Goal: Task Accomplishment & Management: Manage account settings

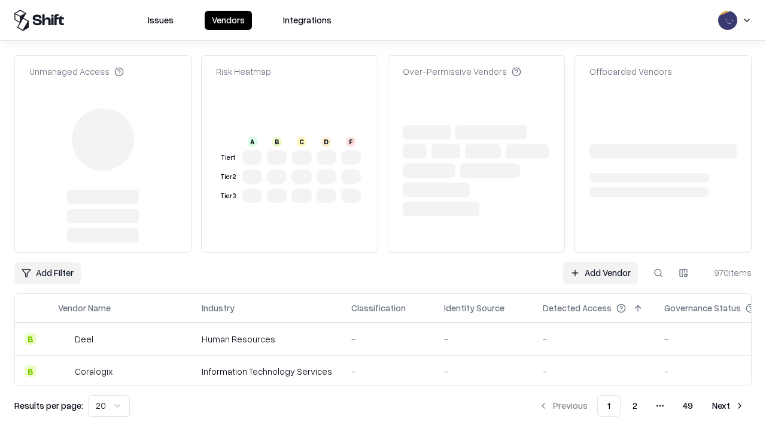
click at [600, 262] on link "Add Vendor" at bounding box center [600, 273] width 75 height 22
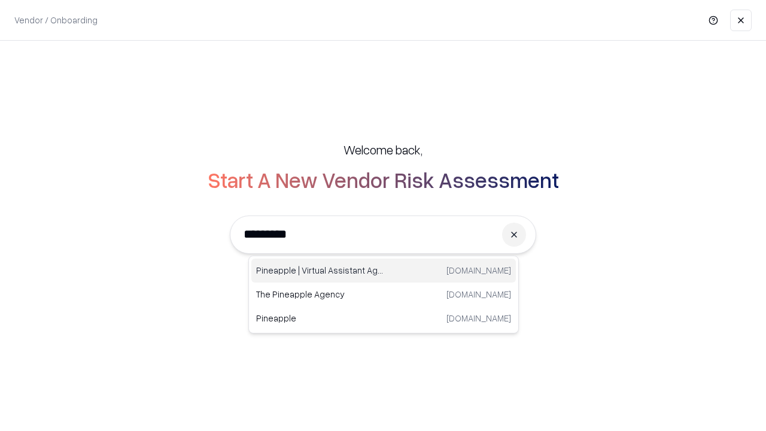
click at [383, 270] on div "Pineapple | Virtual Assistant Agency [DOMAIN_NAME]" at bounding box center [383, 270] width 264 height 24
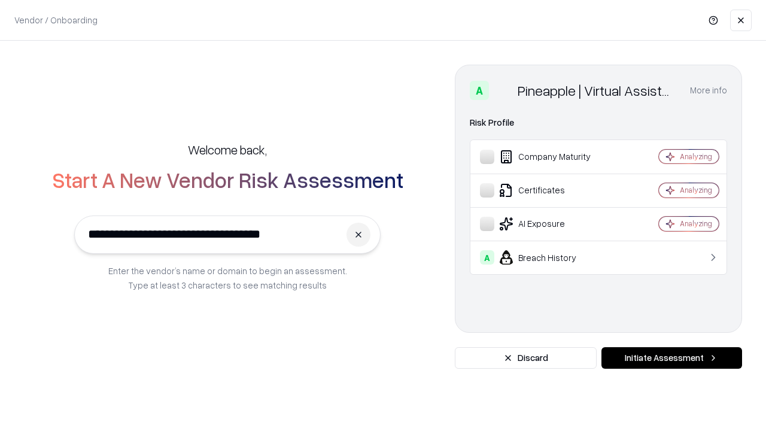
type input "**********"
click at [671, 358] on button "Initiate Assessment" at bounding box center [671, 358] width 141 height 22
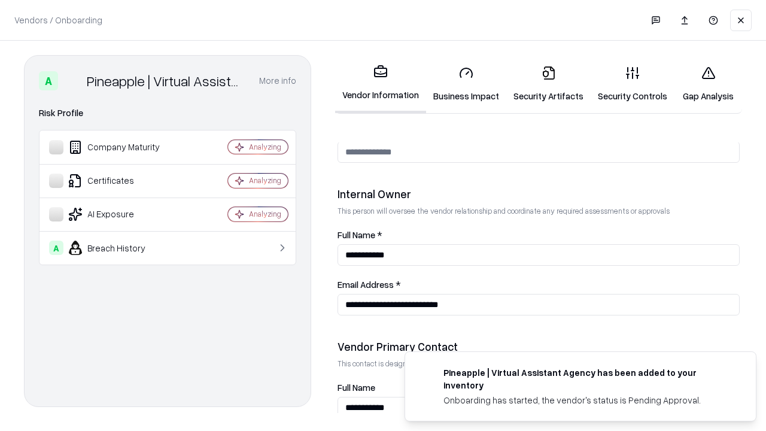
scroll to position [620, 0]
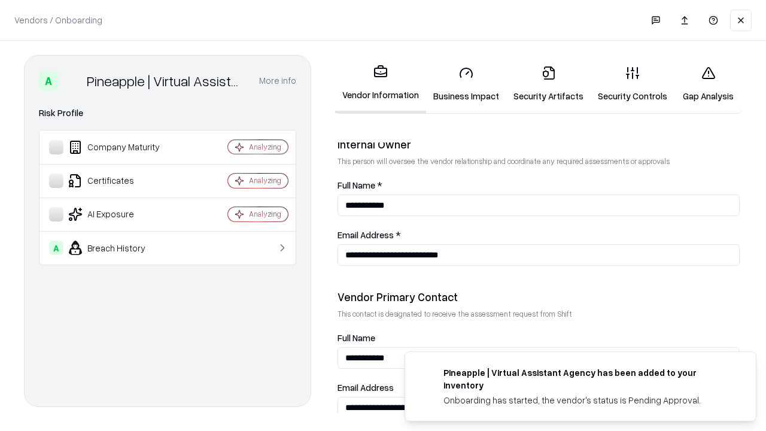
click at [548, 84] on link "Security Artifacts" at bounding box center [548, 84] width 84 height 56
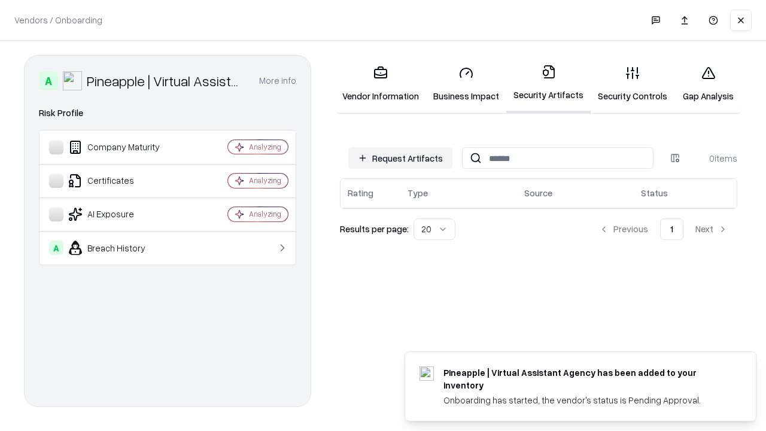
click at [400, 158] on button "Request Artifacts" at bounding box center [400, 158] width 104 height 22
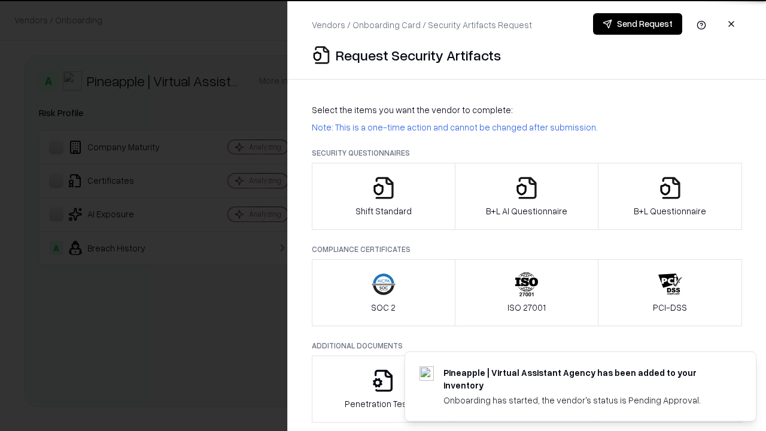
click at [669, 196] on icon "button" at bounding box center [670, 188] width 24 height 24
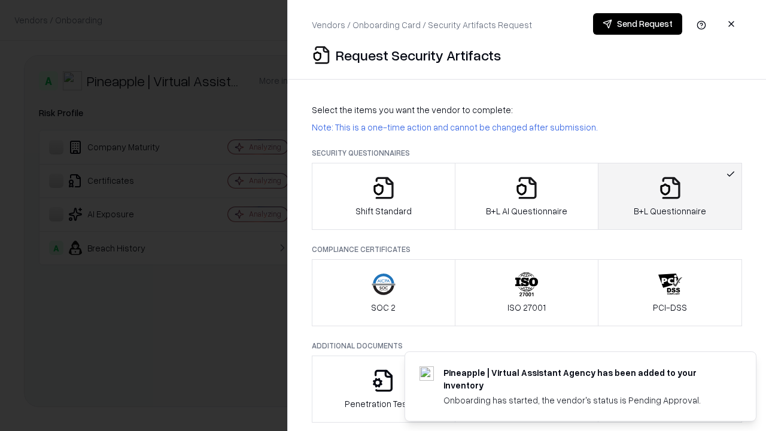
click at [526, 196] on icon "button" at bounding box center [526, 188] width 24 height 24
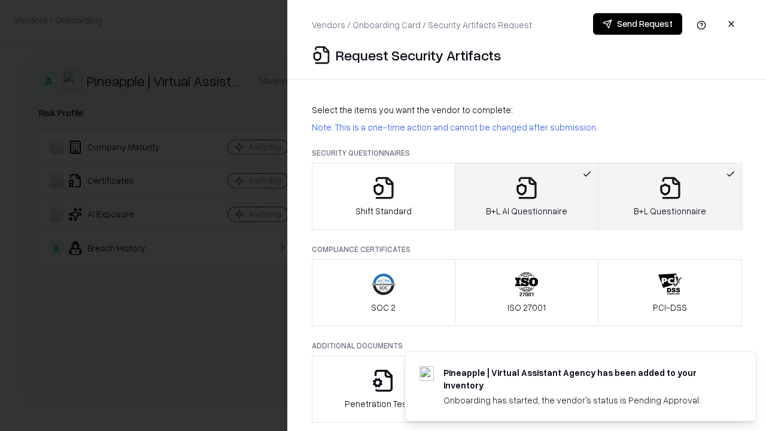
click at [637, 24] on button "Send Request" at bounding box center [637, 24] width 89 height 22
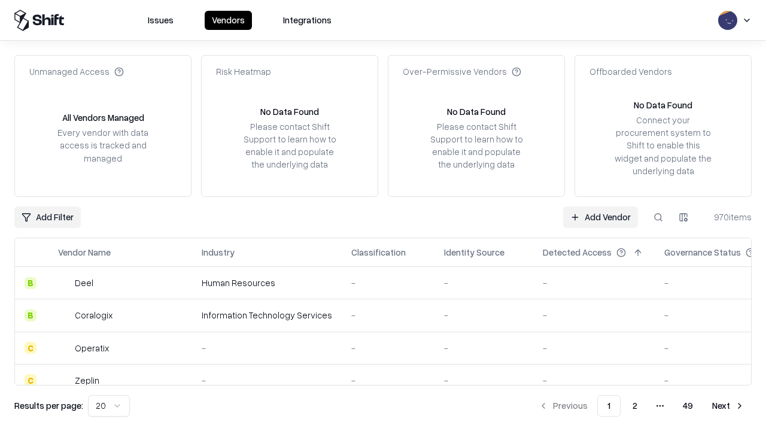
click at [658, 217] on button at bounding box center [658, 217] width 22 height 22
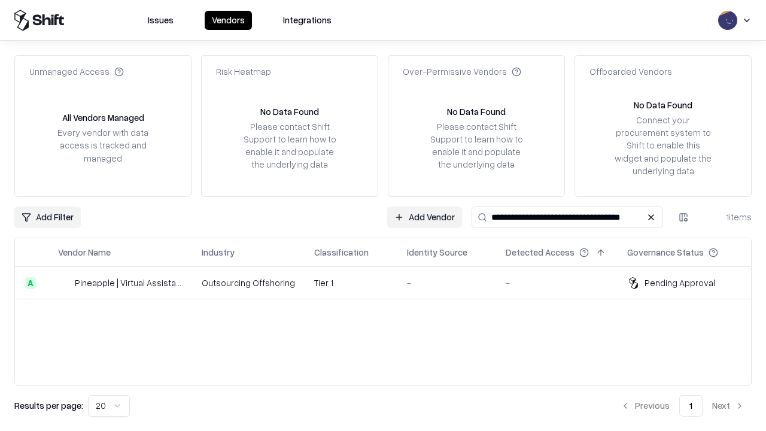
type input "**********"
click at [390, 282] on td "Tier 1" at bounding box center [350, 283] width 93 height 32
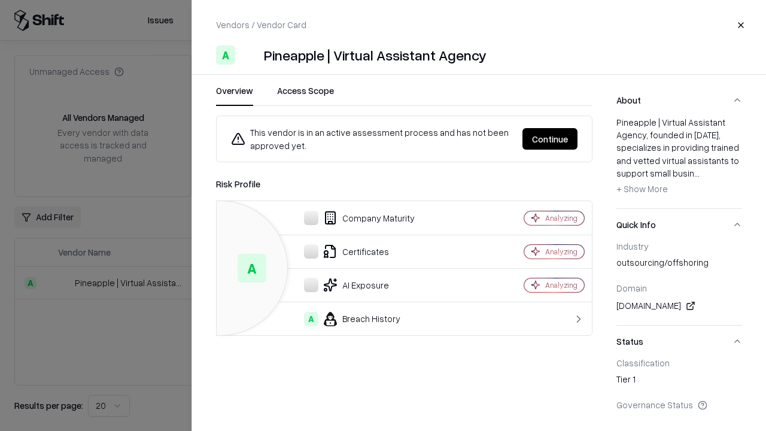
click at [550, 139] on button "Continue" at bounding box center [549, 139] width 55 height 22
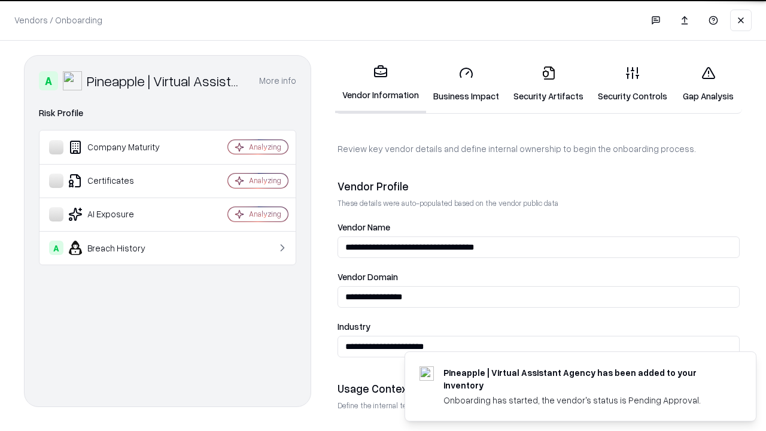
click at [548, 84] on link "Security Artifacts" at bounding box center [548, 84] width 84 height 56
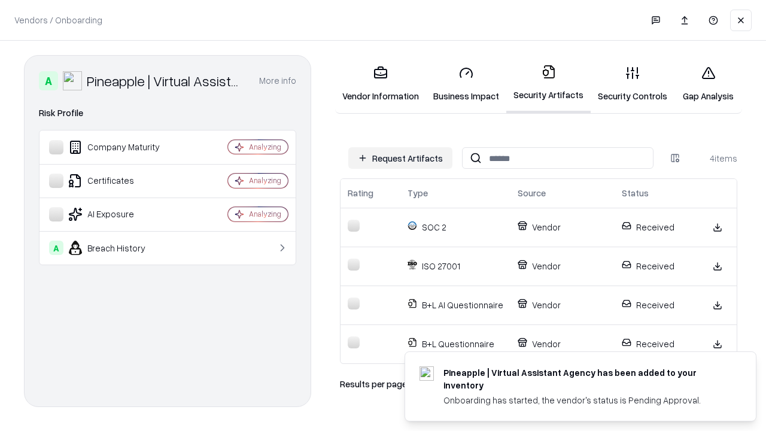
click at [708, 84] on link "Gap Analysis" at bounding box center [708, 84] width 68 height 56
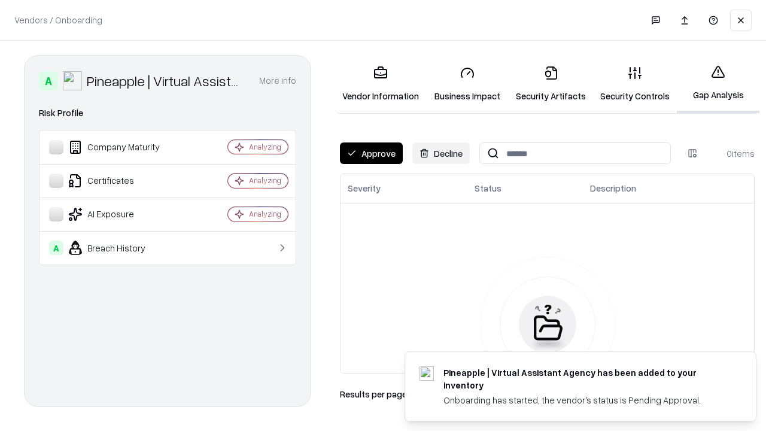
click at [371, 153] on button "Approve" at bounding box center [371, 153] width 63 height 22
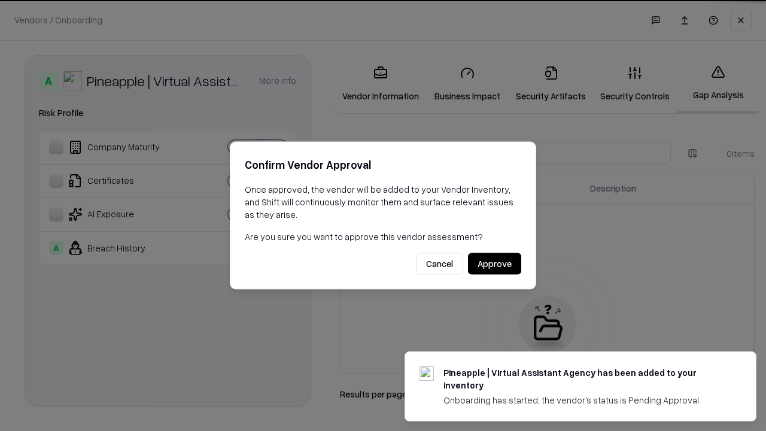
click at [494, 263] on button "Approve" at bounding box center [494, 264] width 53 height 22
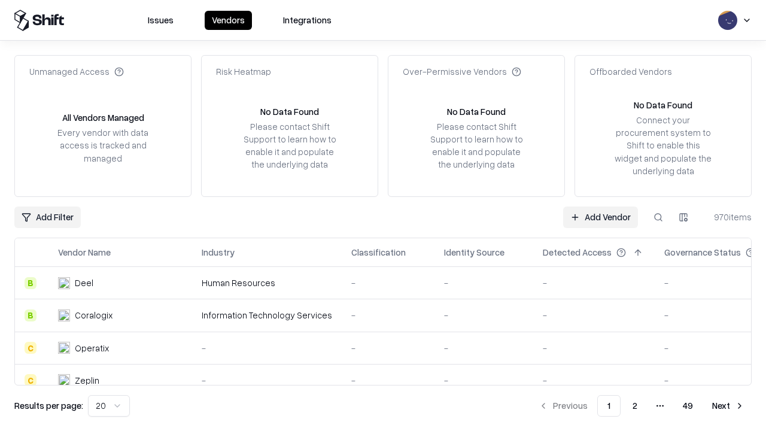
type input "**********"
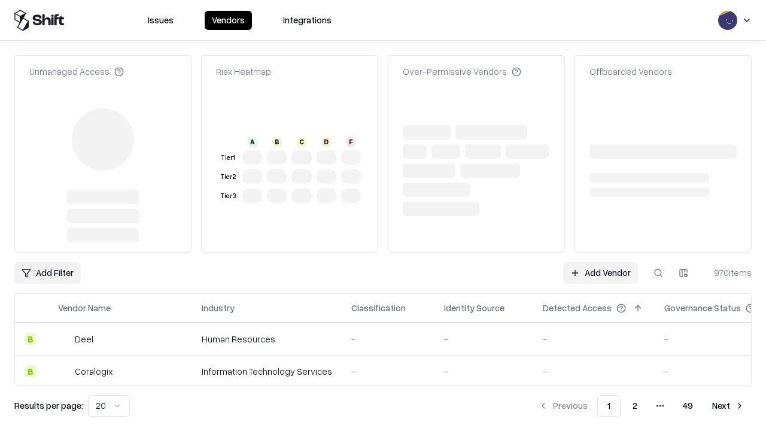
click at [600, 262] on link "Add Vendor" at bounding box center [600, 273] width 75 height 22
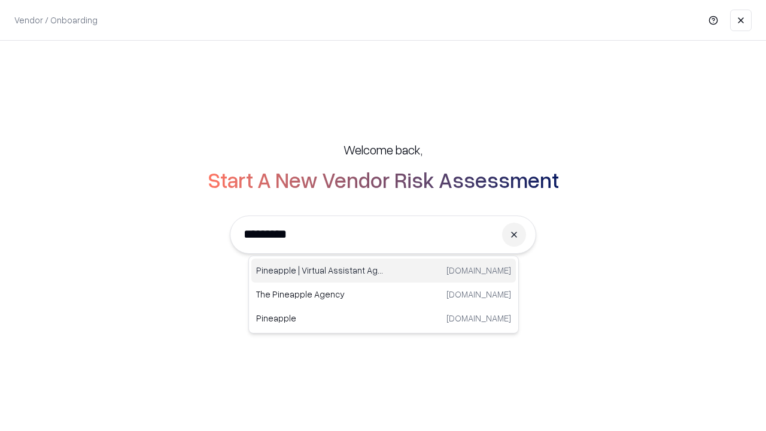
click at [383, 270] on div "Pineapple | Virtual Assistant Agency [DOMAIN_NAME]" at bounding box center [383, 270] width 264 height 24
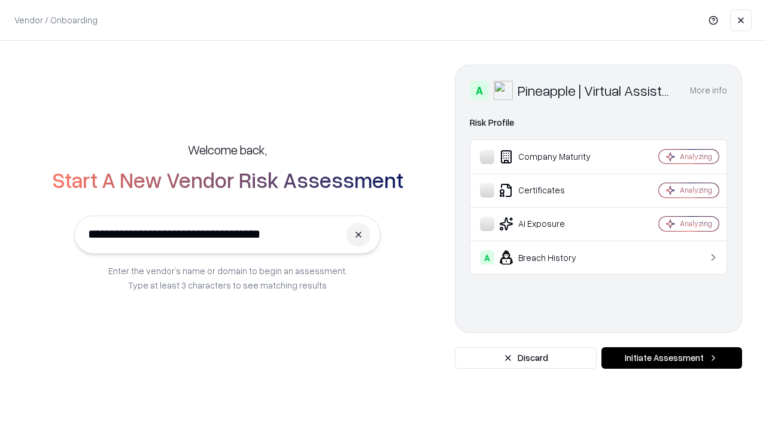
type input "**********"
click at [671, 358] on button "Initiate Assessment" at bounding box center [671, 358] width 141 height 22
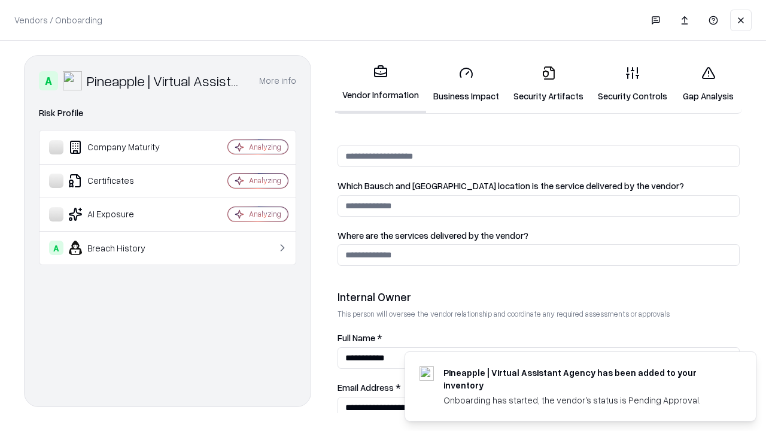
scroll to position [620, 0]
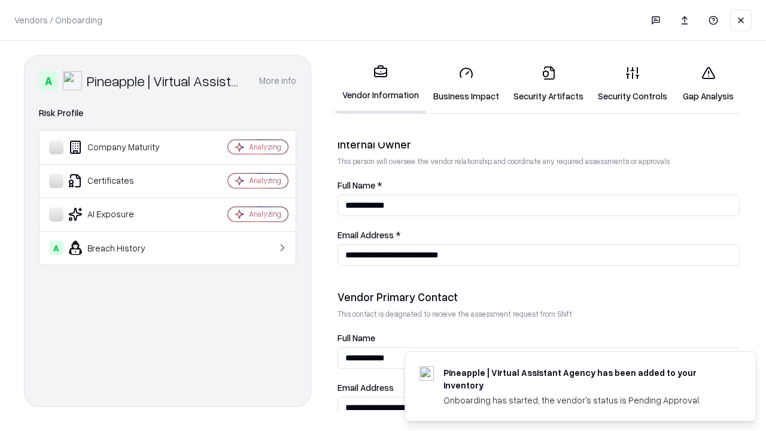
click at [708, 84] on link "Gap Analysis" at bounding box center [708, 84] width 68 height 56
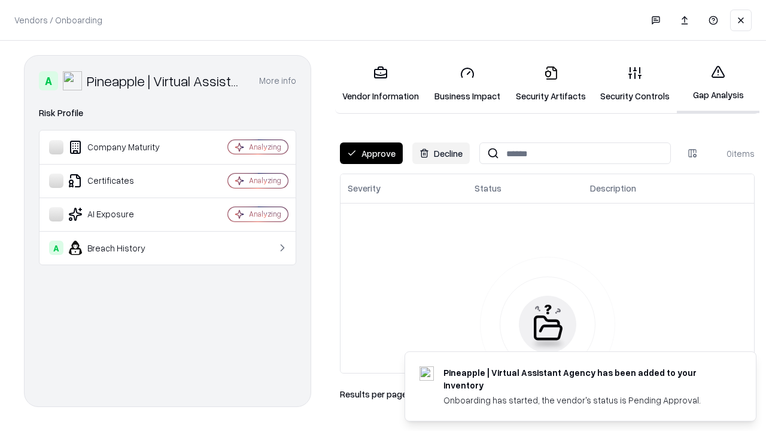
click at [371, 153] on button "Approve" at bounding box center [371, 153] width 63 height 22
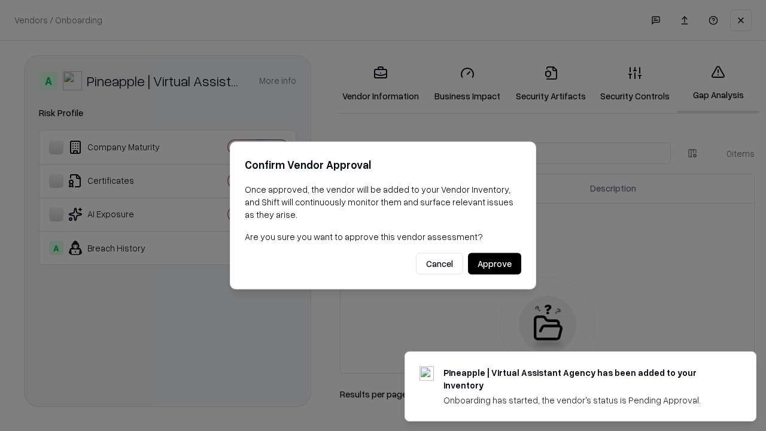
click at [494, 263] on button "Approve" at bounding box center [494, 264] width 53 height 22
